Goal: Task Accomplishment & Management: Use online tool/utility

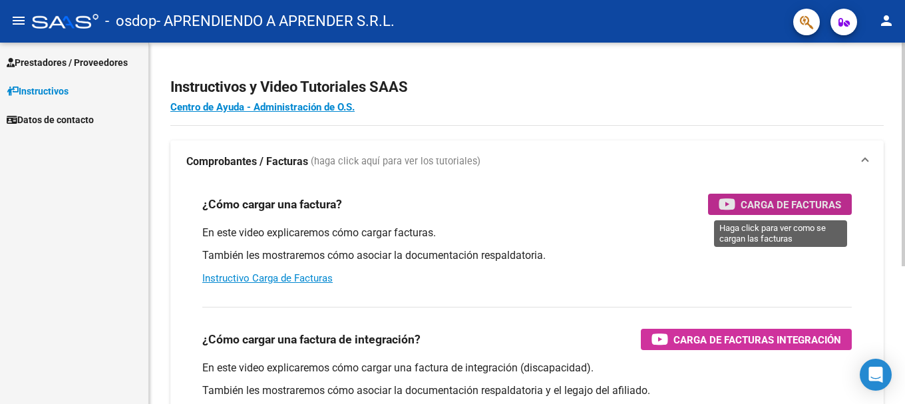
click at [802, 204] on span "Carga de Facturas" at bounding box center [791, 204] width 101 height 17
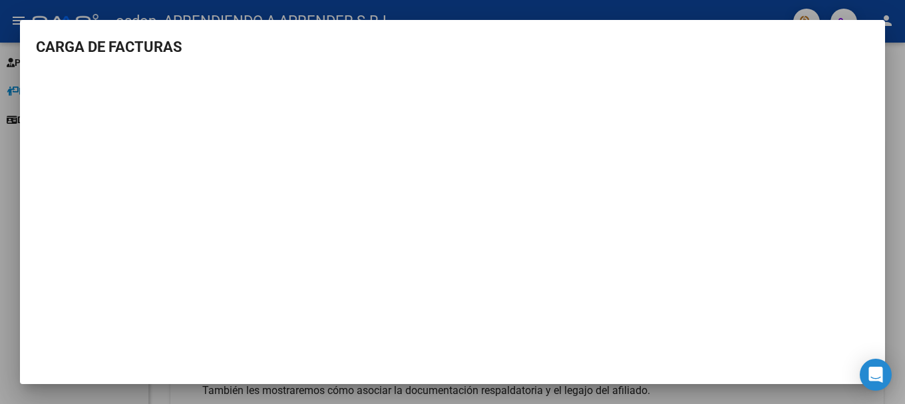
scroll to position [1, 0]
click at [35, 162] on mat-dialog-content "CARGA DE FACTURAS" at bounding box center [453, 203] width 866 height 337
click at [811, 31] on mat-dialog-container "CARGA DE FACTURAS" at bounding box center [453, 202] width 866 height 364
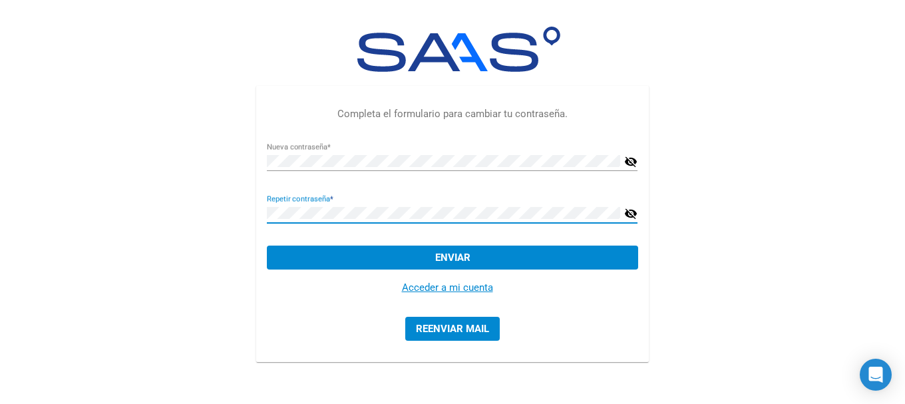
click at [378, 261] on button "Enviar" at bounding box center [452, 258] width 371 height 24
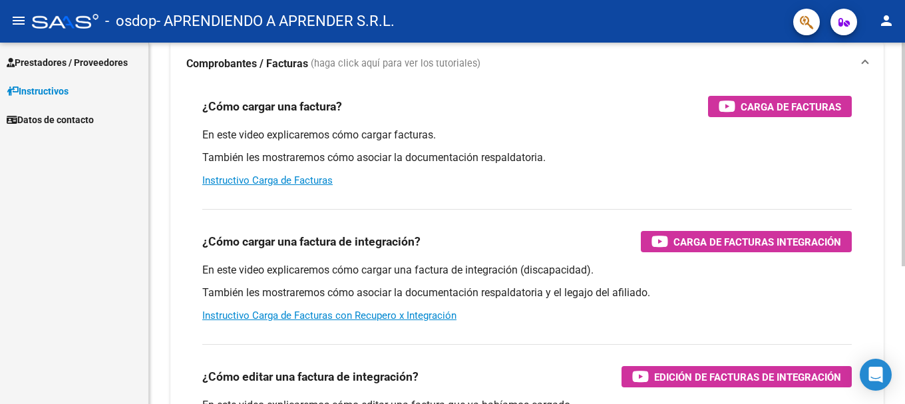
scroll to position [133, 0]
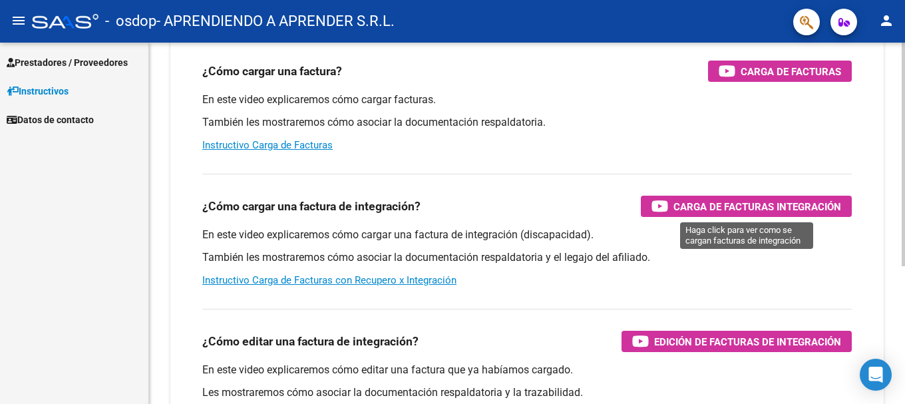
click at [737, 204] on span "Carga de Facturas Integración" at bounding box center [758, 206] width 168 height 17
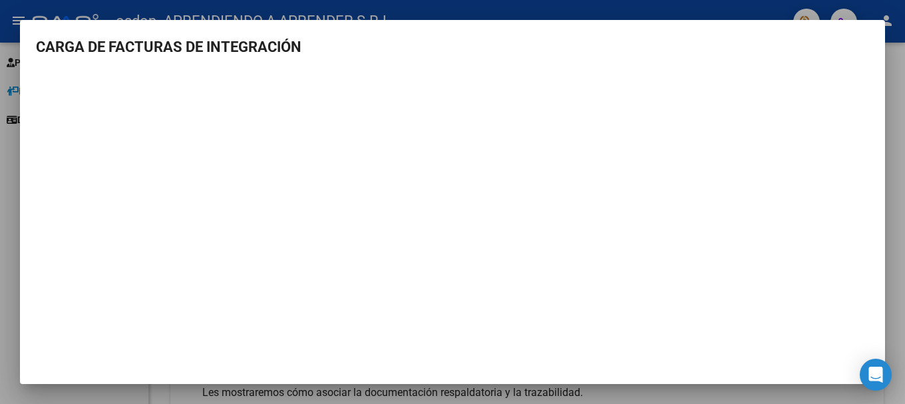
scroll to position [1, 0]
click at [905, 163] on div at bounding box center [452, 202] width 905 height 404
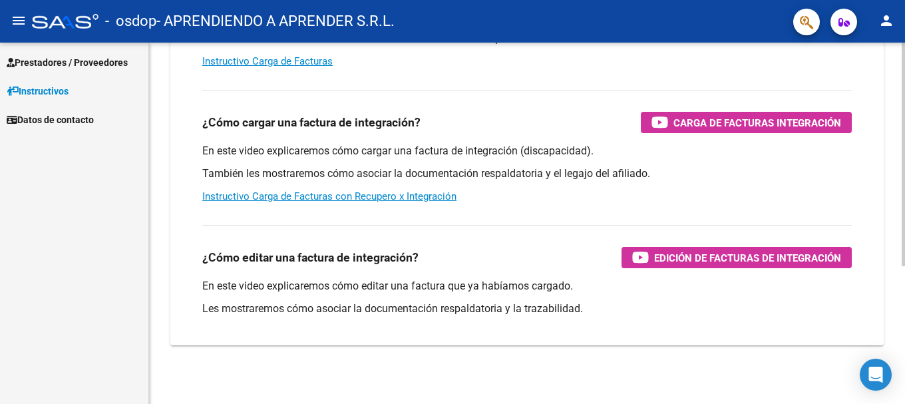
scroll to position [222, 0]
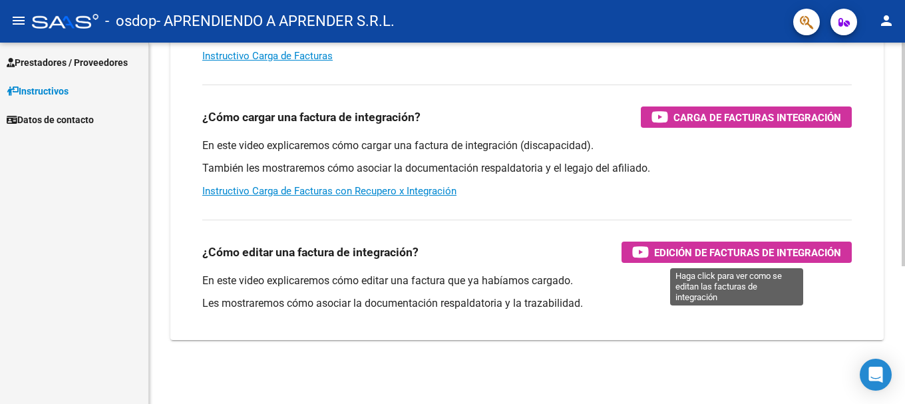
click at [745, 256] on span "Edición de Facturas de integración" at bounding box center [747, 252] width 187 height 17
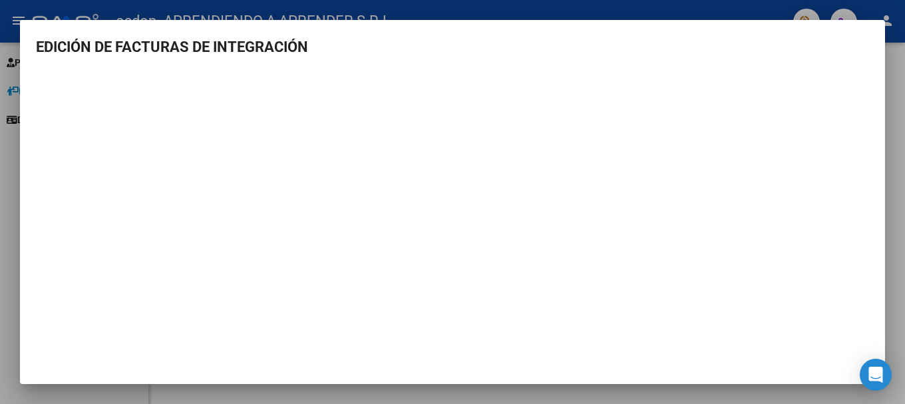
click at [905, 211] on div at bounding box center [452, 202] width 905 height 404
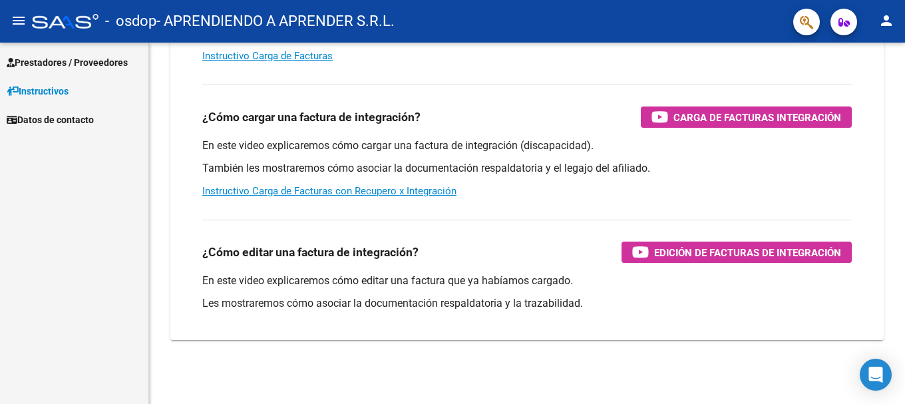
click at [45, 91] on span "Instructivos" at bounding box center [38, 91] width 62 height 15
click at [33, 91] on span "Instructivos" at bounding box center [38, 91] width 62 height 15
click at [37, 121] on span "Datos de contacto" at bounding box center [50, 120] width 87 height 15
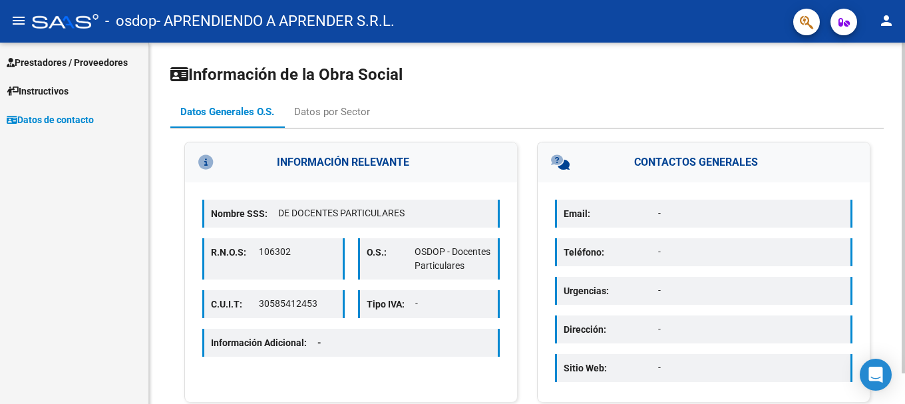
click at [905, 17] on div "menu - osdop - APRENDIENDO A APRENDER S.R.L. person Prestadores / Proveedores F…" at bounding box center [452, 202] width 905 height 404
click at [341, 113] on div "Datos por Sector" at bounding box center [332, 112] width 76 height 15
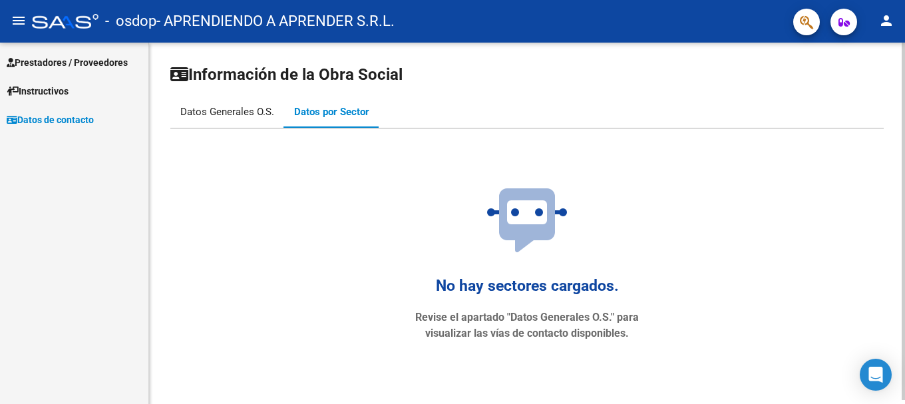
click at [199, 108] on div "Datos Generales O.S." at bounding box center [227, 112] width 94 height 15
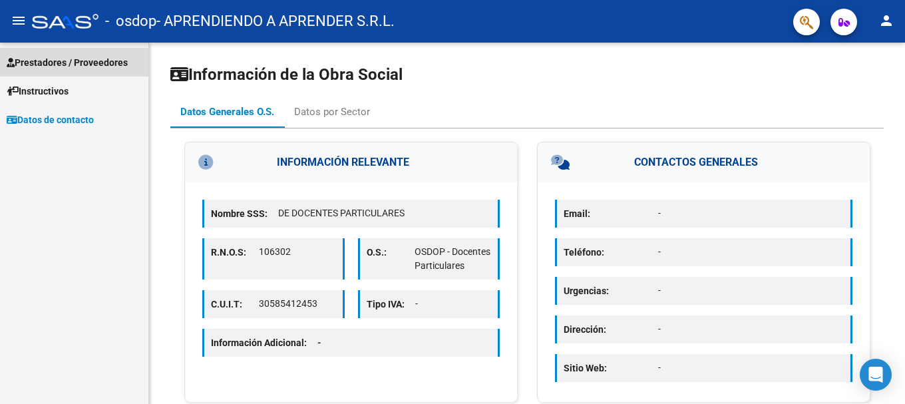
click at [54, 60] on span "Prestadores / Proveedores" at bounding box center [67, 62] width 121 height 15
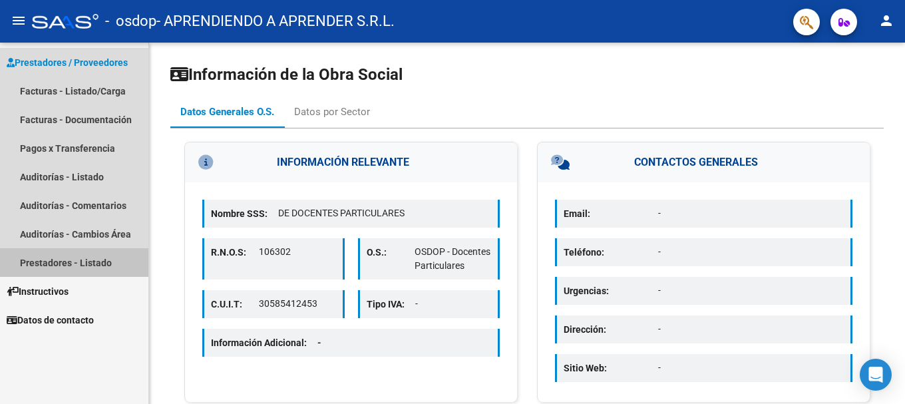
click at [46, 257] on link "Prestadores - Listado" at bounding box center [74, 262] width 148 height 29
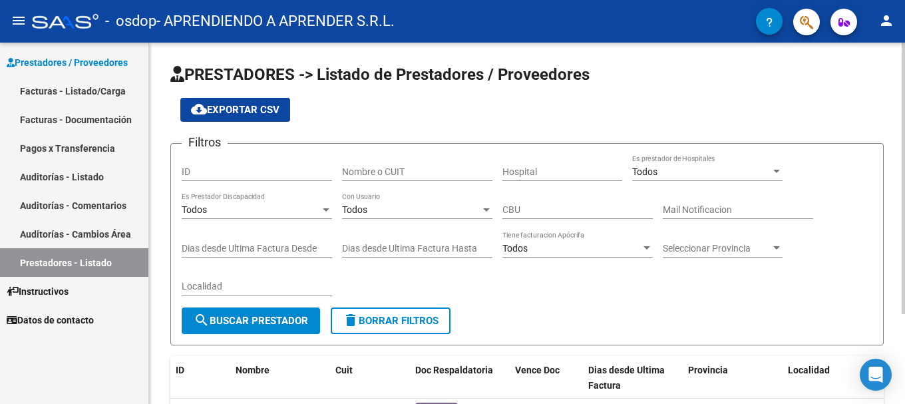
scroll to position [119, 0]
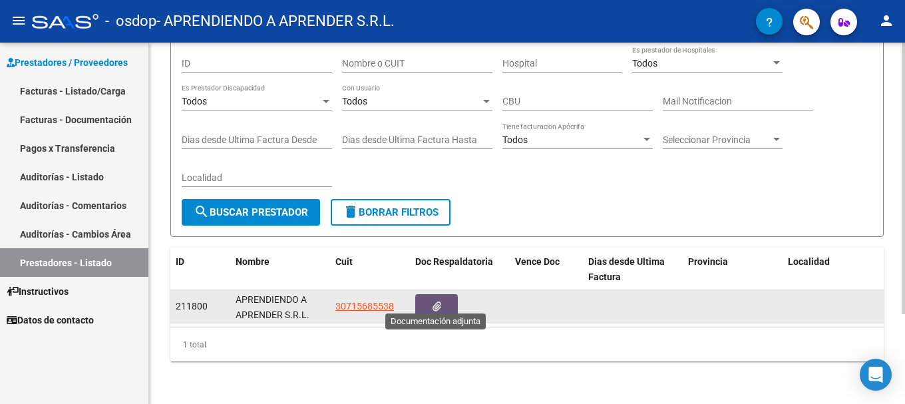
click at [438, 302] on icon "button" at bounding box center [437, 307] width 9 height 10
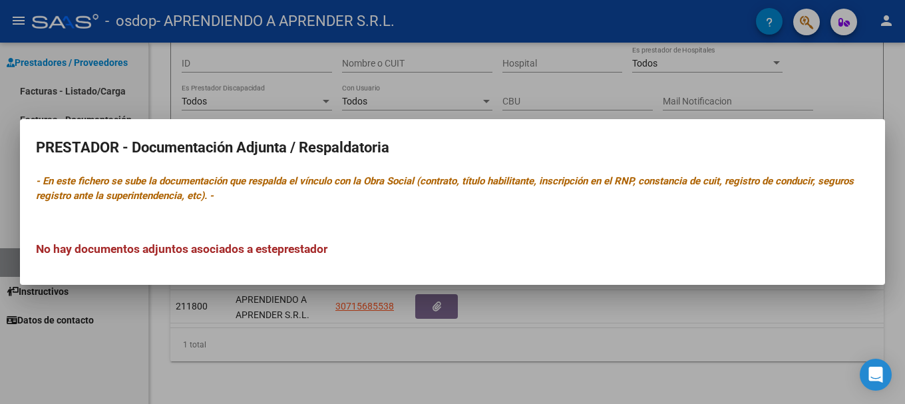
click at [590, 232] on div "No hay documentos adjuntos asociados a este prestador" at bounding box center [453, 236] width 834 height 44
click at [607, 328] on div at bounding box center [452, 202] width 905 height 404
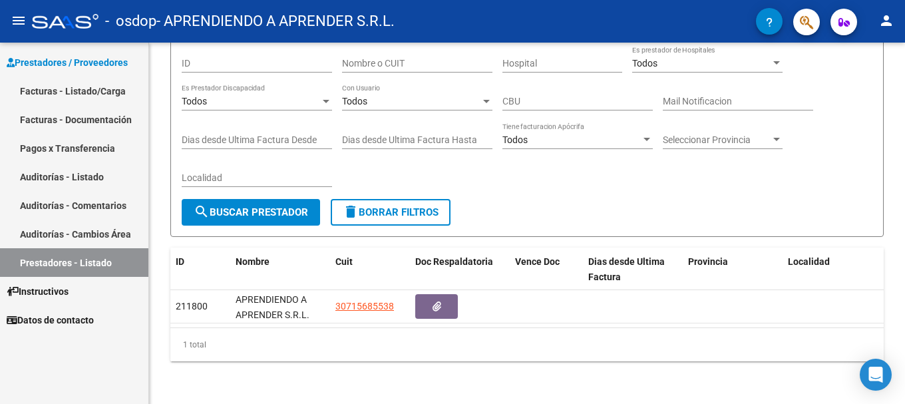
click at [44, 234] on link "Auditorías - Cambios Área" at bounding box center [74, 234] width 148 height 29
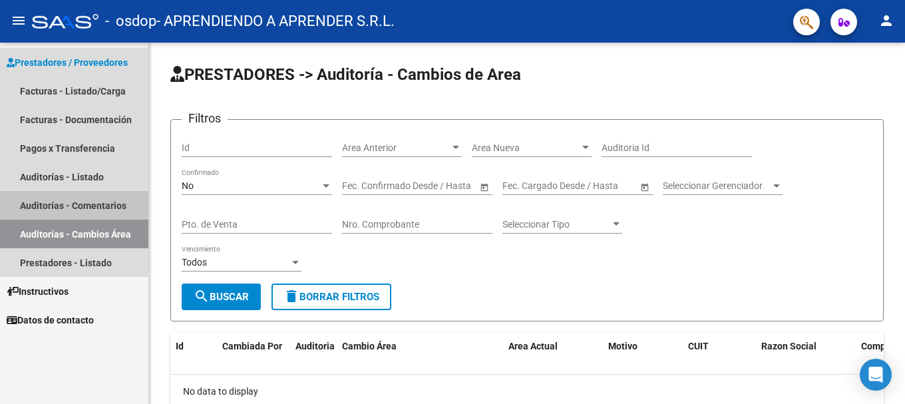
click at [29, 204] on link "Auditorías - Comentarios" at bounding box center [74, 205] width 148 height 29
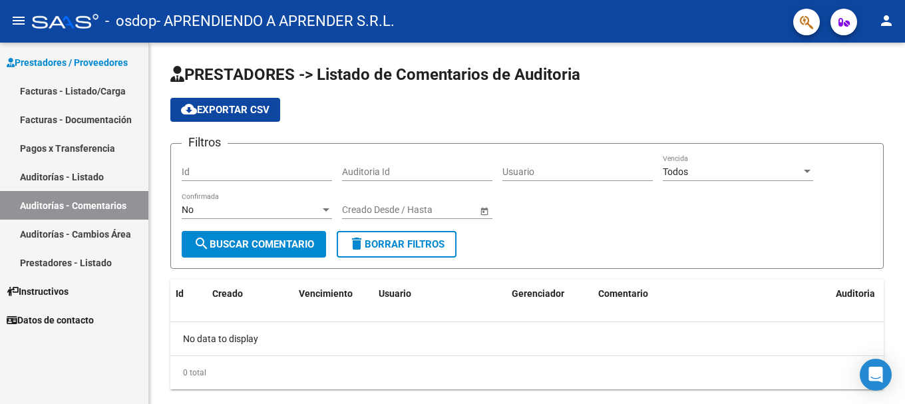
click at [44, 176] on link "Auditorías - Listado" at bounding box center [74, 176] width 148 height 29
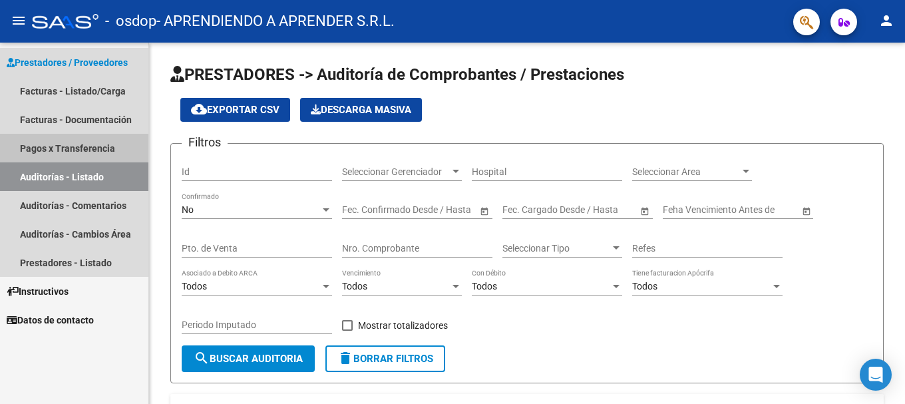
click at [59, 142] on link "Pagos x Transferencia" at bounding box center [74, 148] width 148 height 29
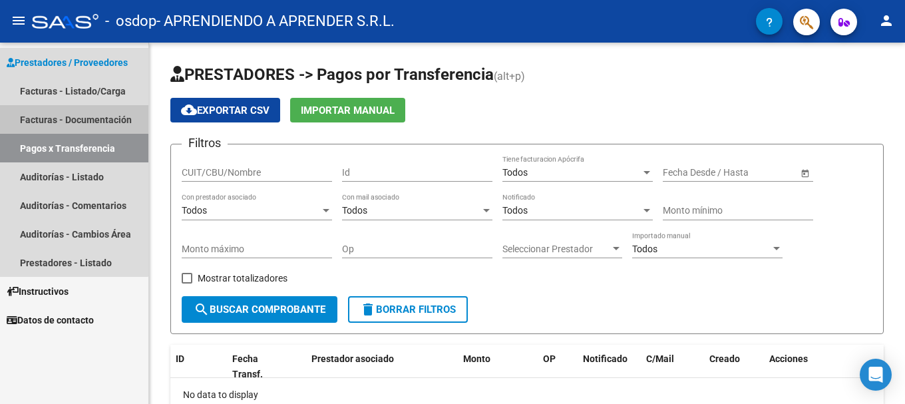
click at [33, 112] on link "Facturas - Documentación" at bounding box center [74, 119] width 148 height 29
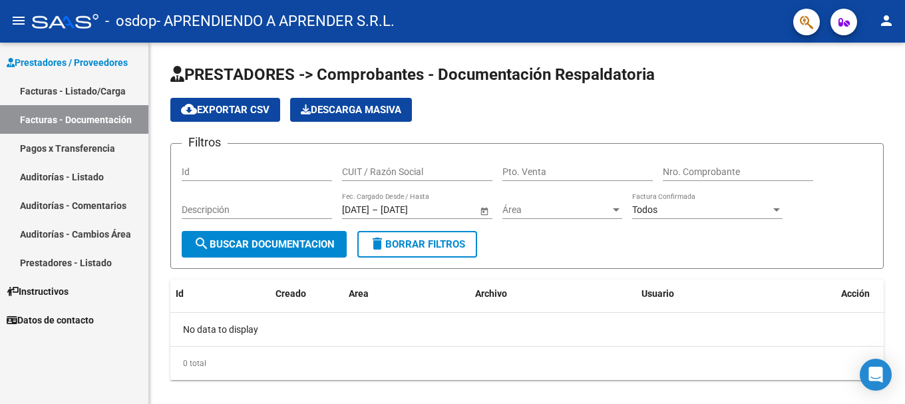
click at [35, 85] on link "Facturas - Listado/Carga" at bounding box center [74, 91] width 148 height 29
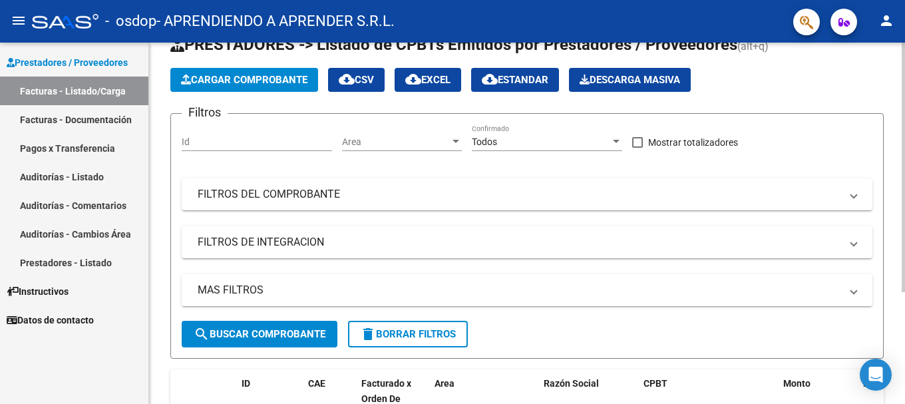
scroll to position [67, 0]
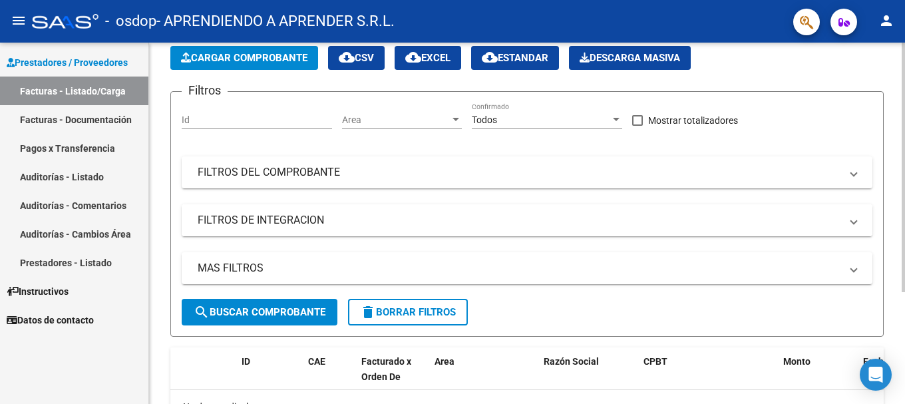
click at [855, 221] on span at bounding box center [854, 220] width 5 height 15
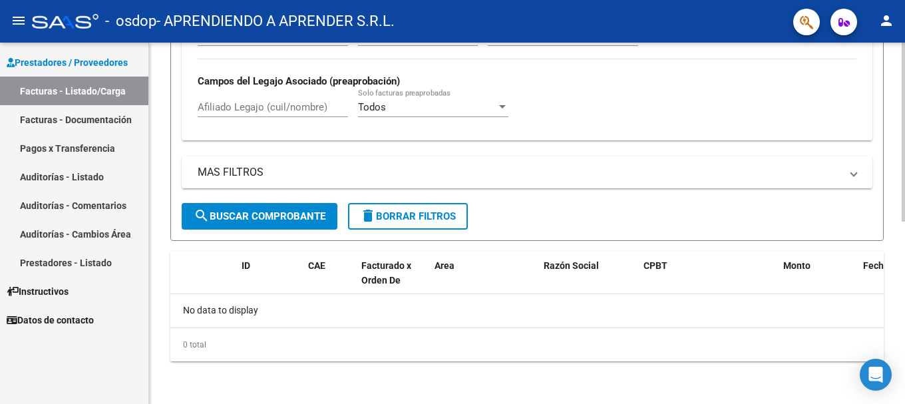
scroll to position [0, 0]
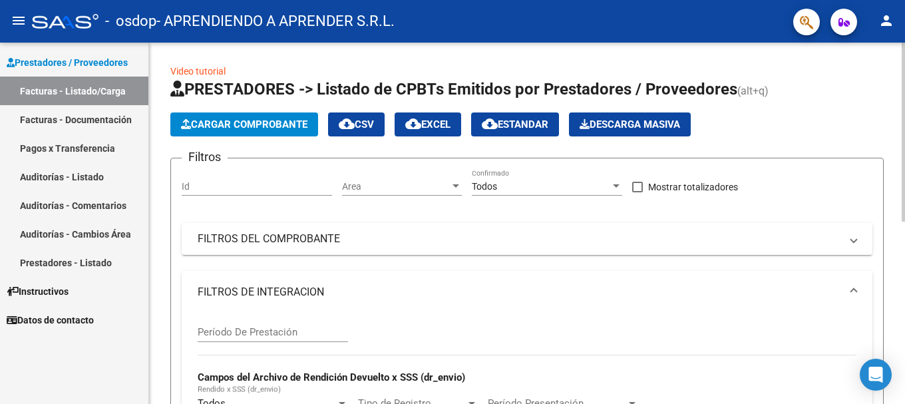
click at [905, 0] on html "menu - osdop - APRENDIENDO A APRENDER S.R.L. person Prestadores / Proveedores F…" at bounding box center [452, 202] width 905 height 404
click at [75, 370] on div "Prestadores / Proveedores Facturas - Listado/Carga Facturas - Documentación Pag…" at bounding box center [74, 224] width 148 height 362
click at [57, 120] on link "Facturas - Documentación" at bounding box center [74, 119] width 148 height 29
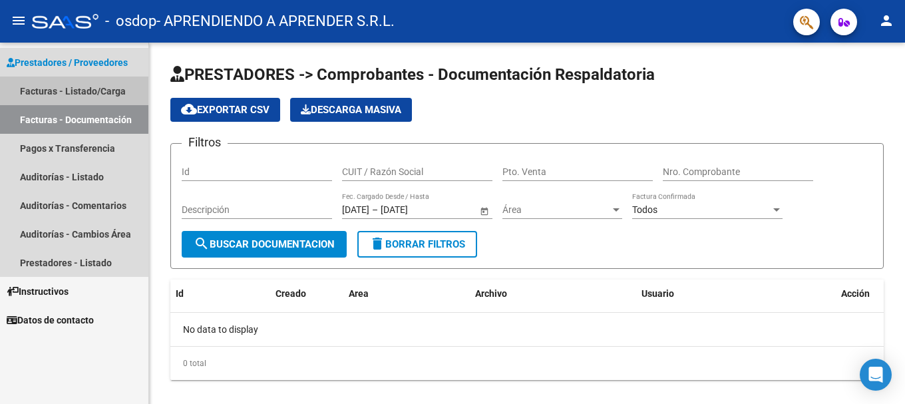
click at [51, 89] on link "Facturas - Listado/Carga" at bounding box center [74, 91] width 148 height 29
